Goal: Task Accomplishment & Management: Manage account settings

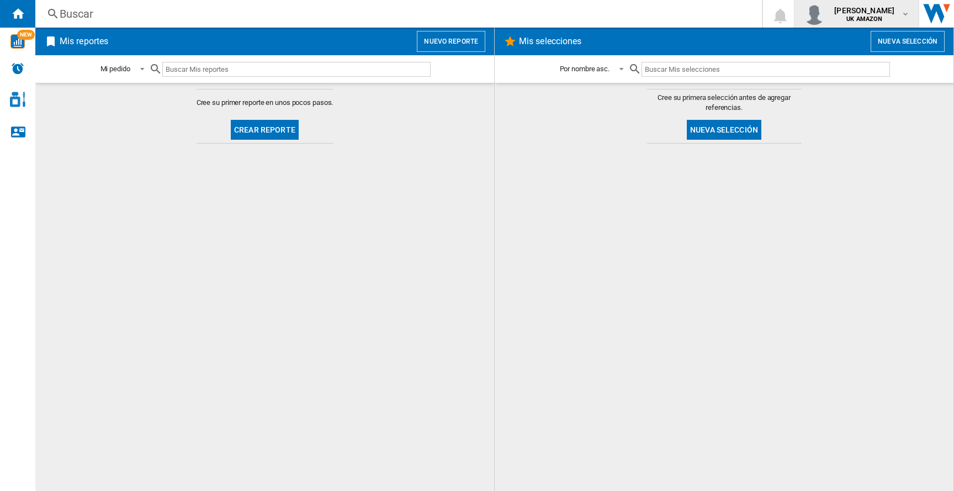
click at [872, 13] on span "laurent mourer" at bounding box center [864, 10] width 60 height 11
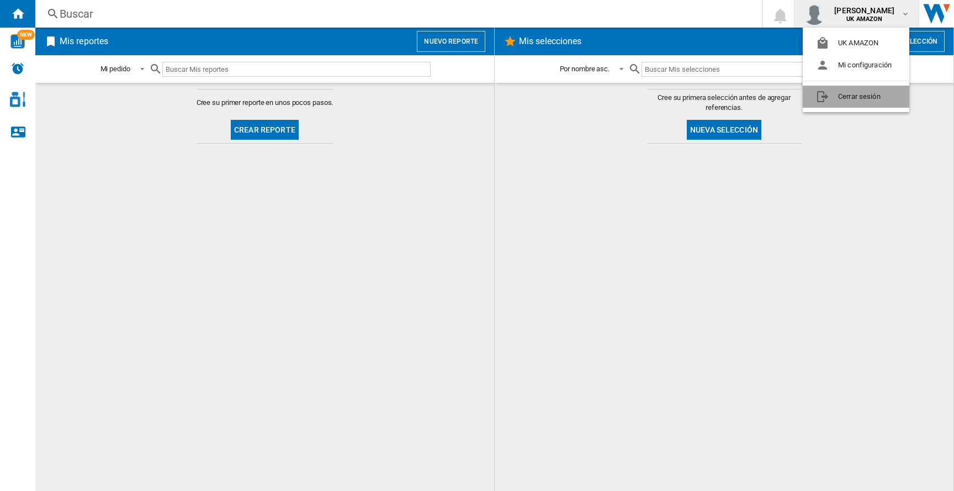
click at [858, 96] on button "Cerrar sesión" at bounding box center [856, 97] width 107 height 22
